Goal: Task Accomplishment & Management: Manage account settings

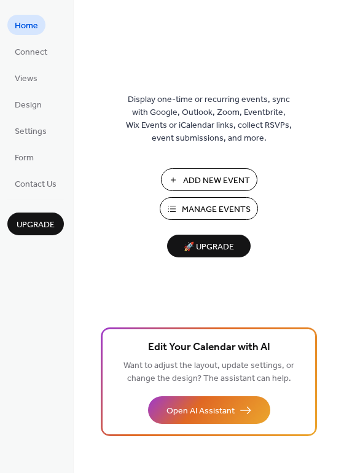
click at [215, 206] on span "Manage Events" at bounding box center [216, 209] width 69 height 13
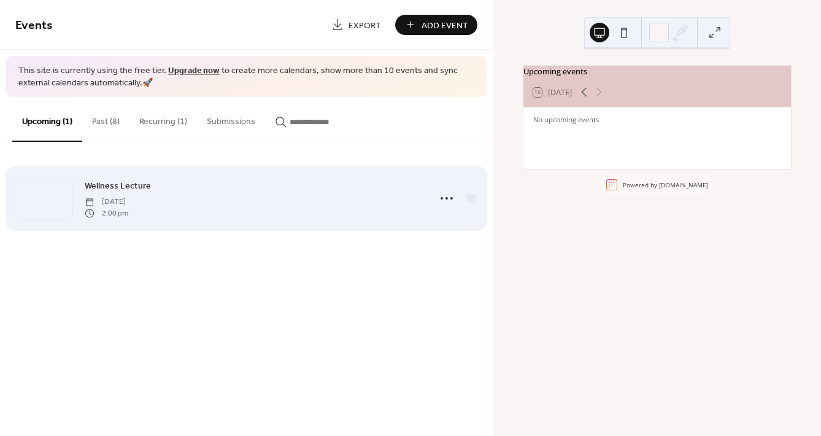
click at [265, 191] on div "Wellness Lecture Sunday, September 21, 2025 2:00 pm" at bounding box center [253, 198] width 337 height 39
click at [449, 197] on icon at bounding box center [447, 198] width 20 height 20
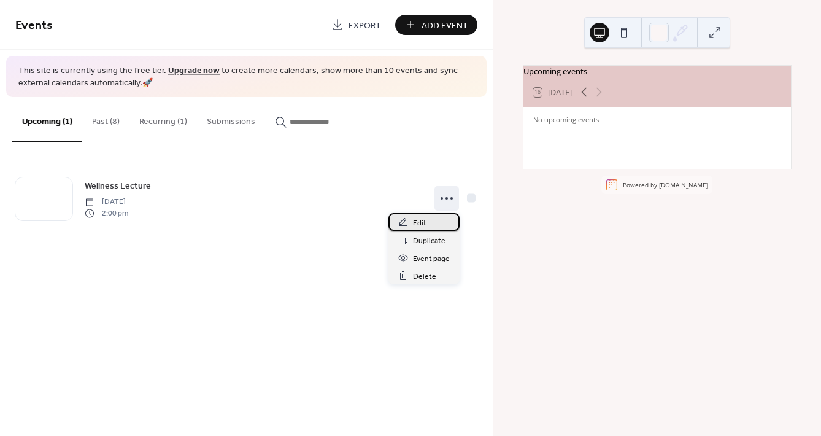
click at [422, 221] on span "Edit" at bounding box center [420, 223] width 14 height 13
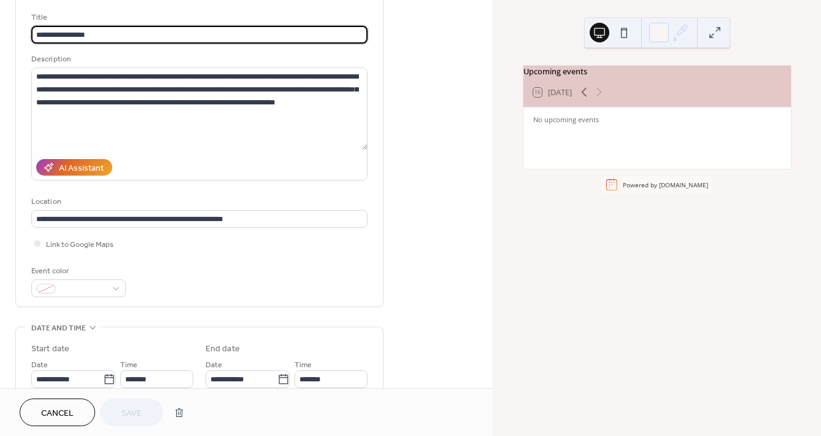
scroll to position [90, 0]
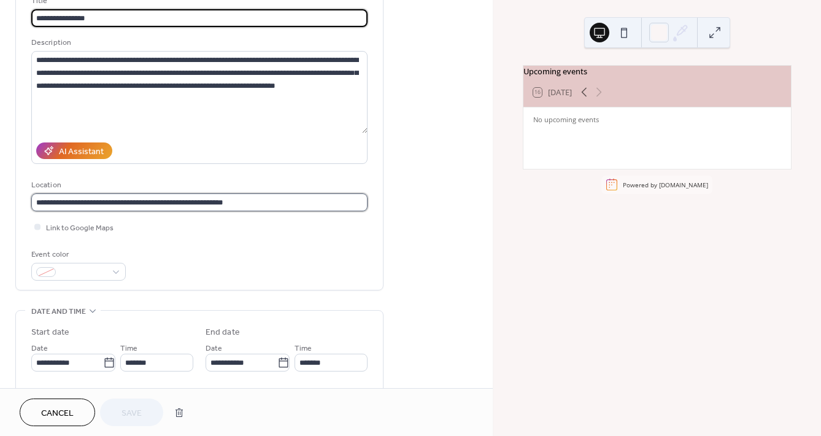
click at [272, 199] on input "**********" at bounding box center [199, 202] width 336 height 18
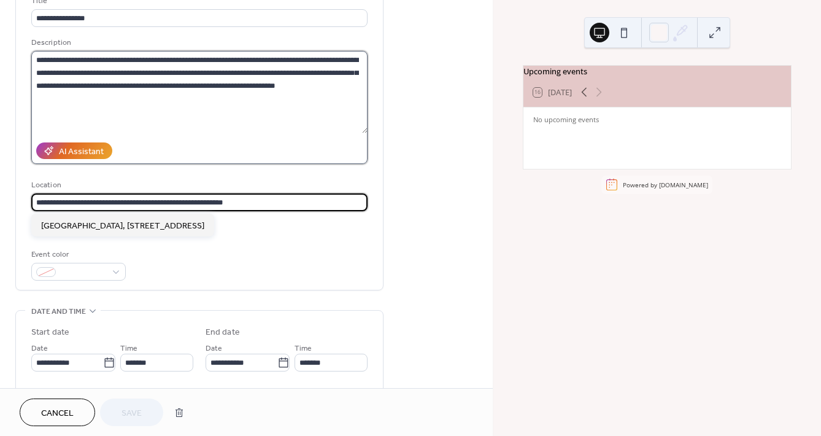
click at [239, 68] on textarea "**********" at bounding box center [199, 92] width 336 height 82
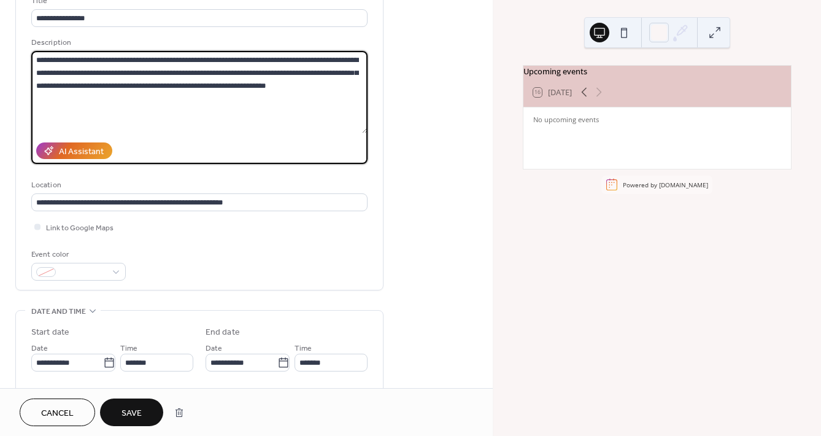
type textarea "**********"
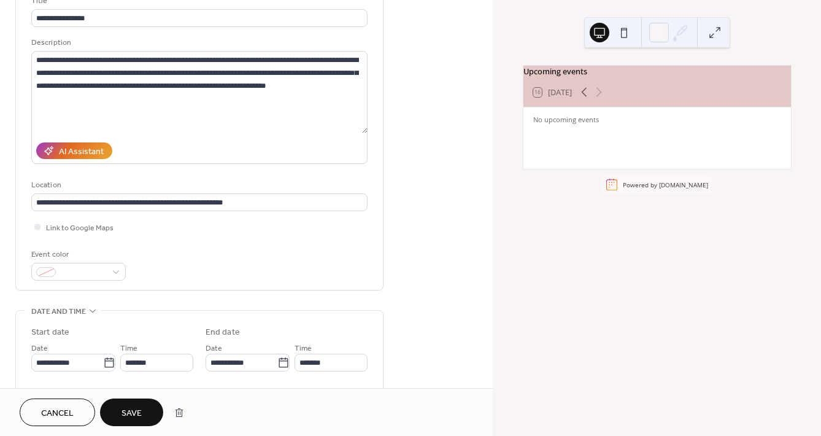
click at [133, 415] on span "Save" at bounding box center [132, 413] width 20 height 13
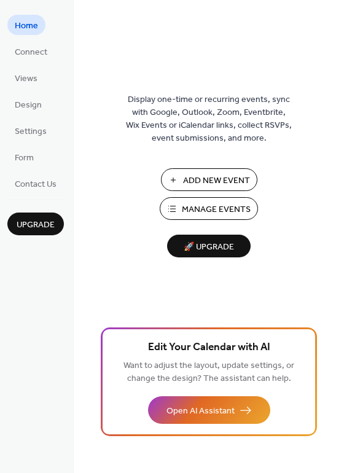
click at [187, 203] on span "Manage Events" at bounding box center [216, 209] width 69 height 13
click at [29, 82] on span "Views" at bounding box center [26, 78] width 23 height 13
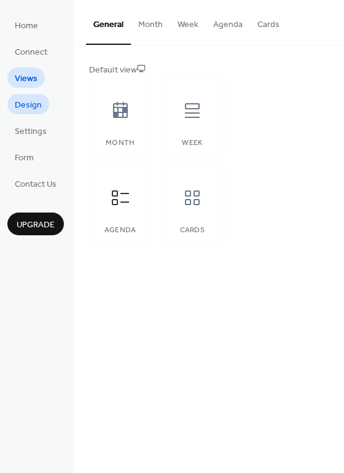
click at [30, 95] on link "Design" at bounding box center [28, 104] width 42 height 20
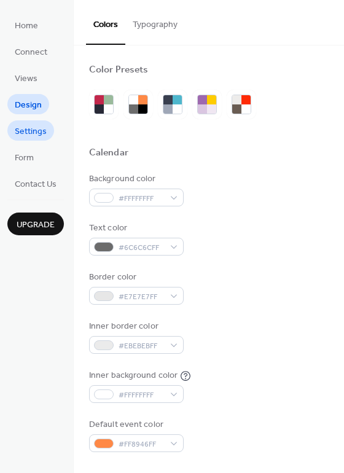
click at [28, 126] on span "Settings" at bounding box center [31, 131] width 32 height 13
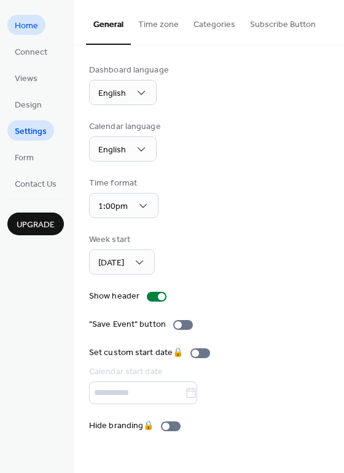
click at [40, 23] on link "Home" at bounding box center [26, 25] width 38 height 20
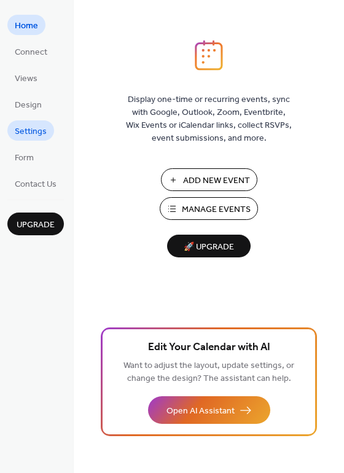
click at [45, 125] on span "Settings" at bounding box center [31, 131] width 32 height 13
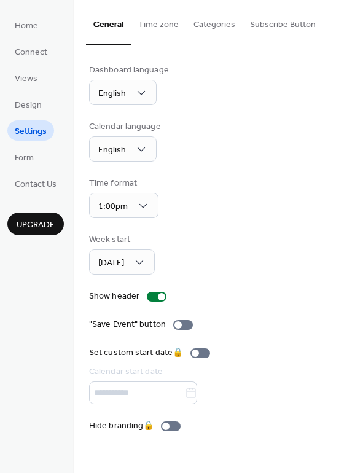
click at [186, 31] on button "Categories" at bounding box center [214, 22] width 56 height 44
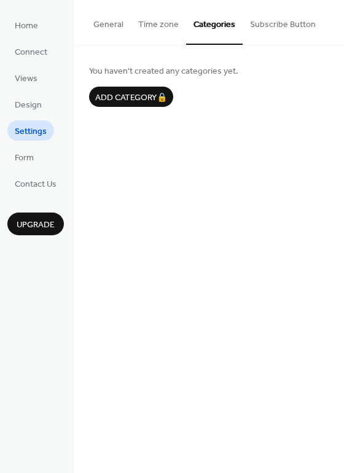
click at [277, 28] on button "Subscribe Button" at bounding box center [282, 22] width 80 height 44
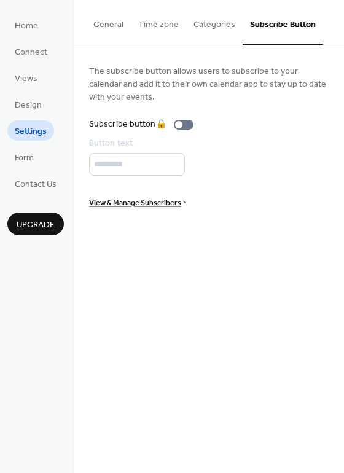
click at [156, 18] on button "Time zone" at bounding box center [158, 22] width 55 height 44
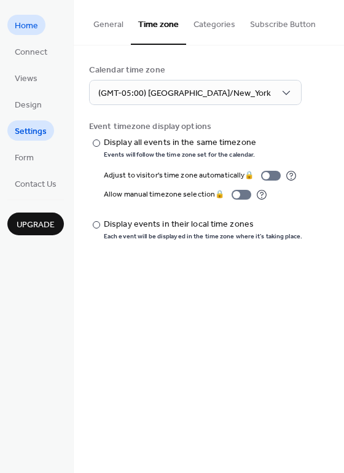
click at [30, 23] on span "Home" at bounding box center [26, 26] width 23 height 13
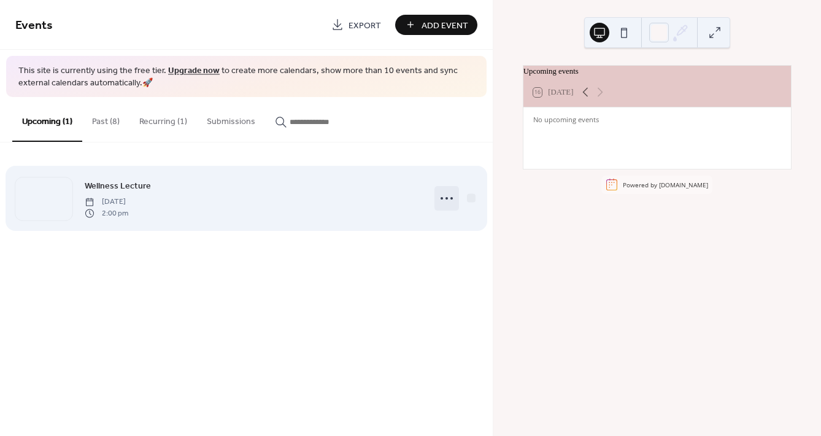
click at [452, 199] on icon at bounding box center [447, 198] width 20 height 20
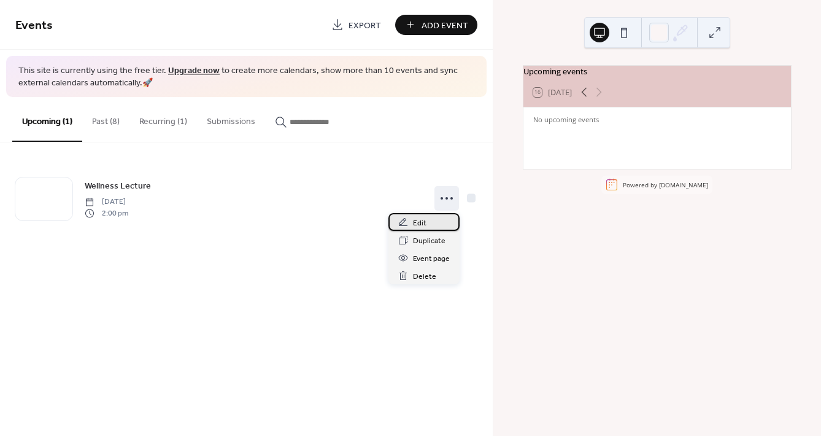
click at [435, 223] on div "Edit" at bounding box center [423, 222] width 71 height 18
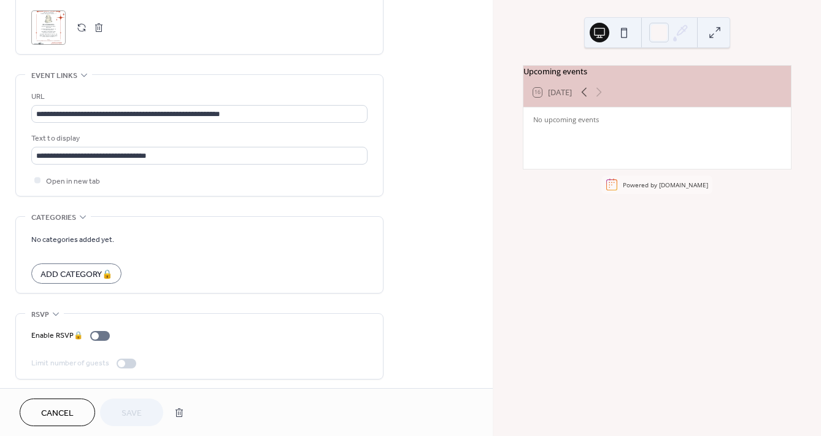
scroll to position [616, 0]
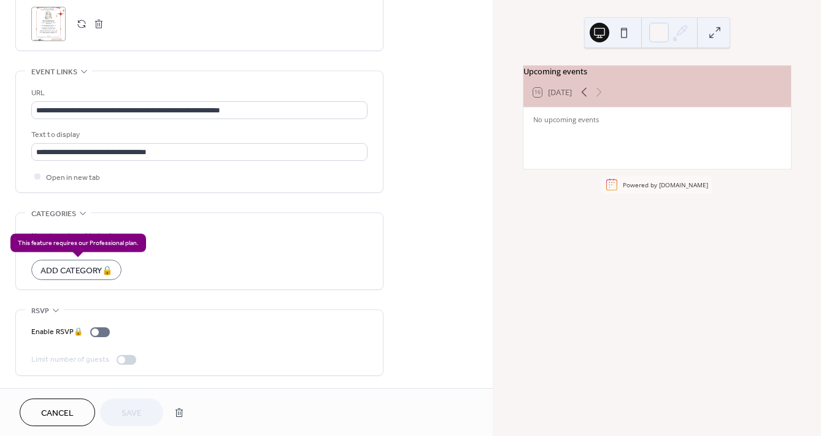
click at [98, 274] on div "Add Category 🔒" at bounding box center [76, 270] width 90 height 20
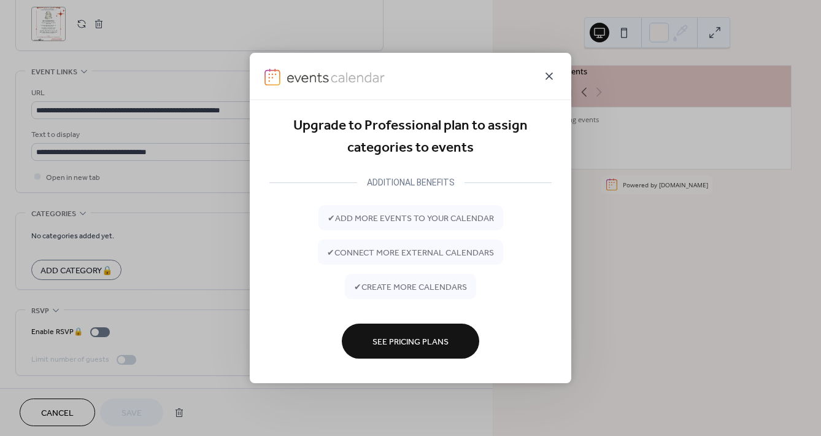
click at [549, 71] on icon at bounding box center [549, 76] width 15 height 15
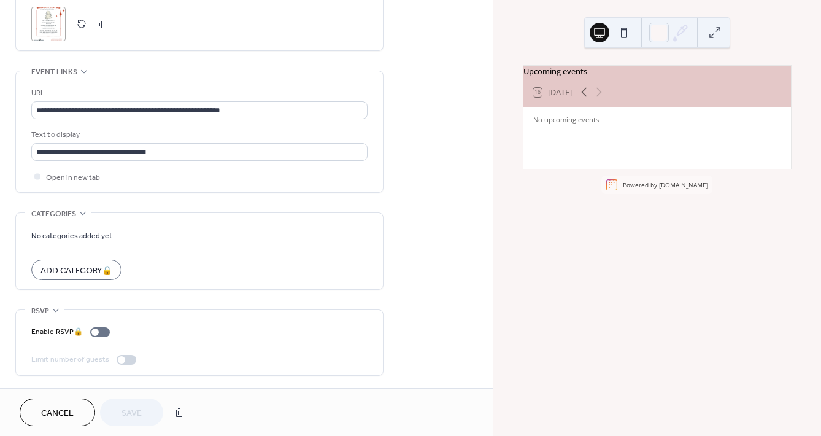
click at [53, 410] on span "Cancel" at bounding box center [57, 413] width 33 height 13
